Goal: Find specific page/section: Find specific page/section

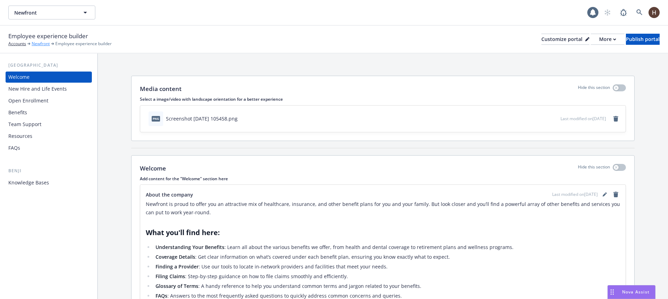
click at [45, 45] on link "Newfront" at bounding box center [41, 44] width 18 height 6
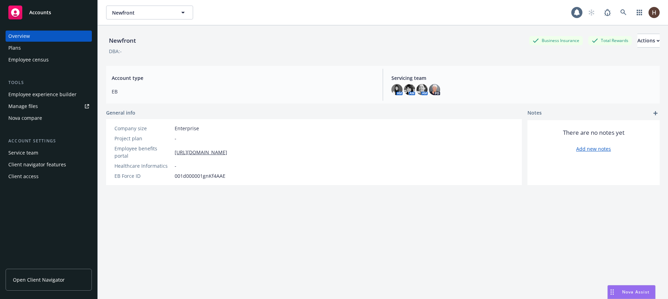
click at [330, 19] on div "Newfront Newfront" at bounding box center [338, 13] width 465 height 14
click at [290, 41] on div "Newfront Business Insurance Total Rewards Actions" at bounding box center [382, 41] width 553 height 14
click at [223, 49] on div "DBA: -" at bounding box center [382, 51] width 553 height 7
click at [223, 50] on div "DBA: -" at bounding box center [382, 51] width 553 height 7
click at [225, 53] on div "DBA: -" at bounding box center [382, 51] width 553 height 7
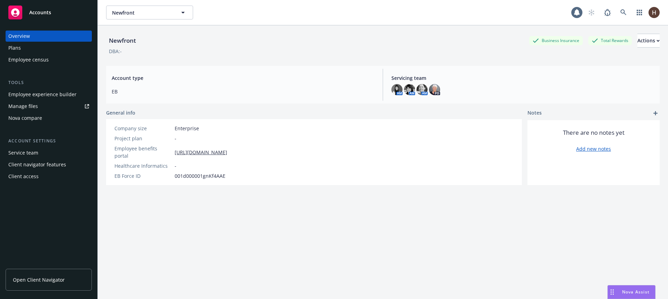
click at [231, 57] on div "Newfront Business Insurance Total Rewards Actions DBA: -" at bounding box center [382, 42] width 553 height 35
click at [233, 57] on div "Newfront Business Insurance Total Rewards Actions DBA: -" at bounding box center [382, 42] width 553 height 35
click at [176, 14] on button "Newfront" at bounding box center [149, 13] width 87 height 14
type input "caylant"
click at [156, 62] on div "Newfront Business Insurance Total Rewards Actions DBA: - Account type EB Servic…" at bounding box center [382, 170] width 553 height 291
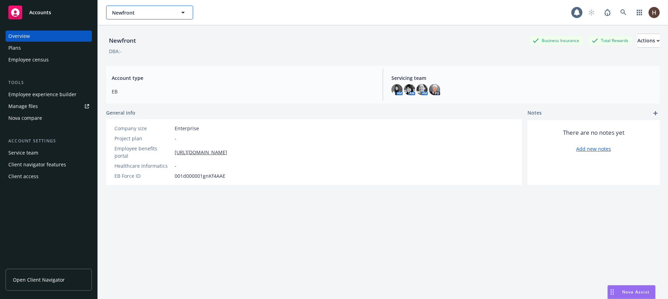
click at [154, 13] on span "Newfront" at bounding box center [142, 12] width 60 height 7
type input "caylant"
click at [622, 10] on link at bounding box center [623, 13] width 14 height 14
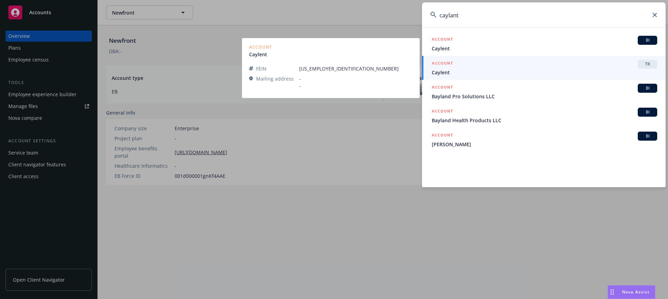
type input "caylant"
click at [543, 73] on span "Caylent" at bounding box center [544, 72] width 225 height 7
